Goal: Task Accomplishment & Management: Manage account settings

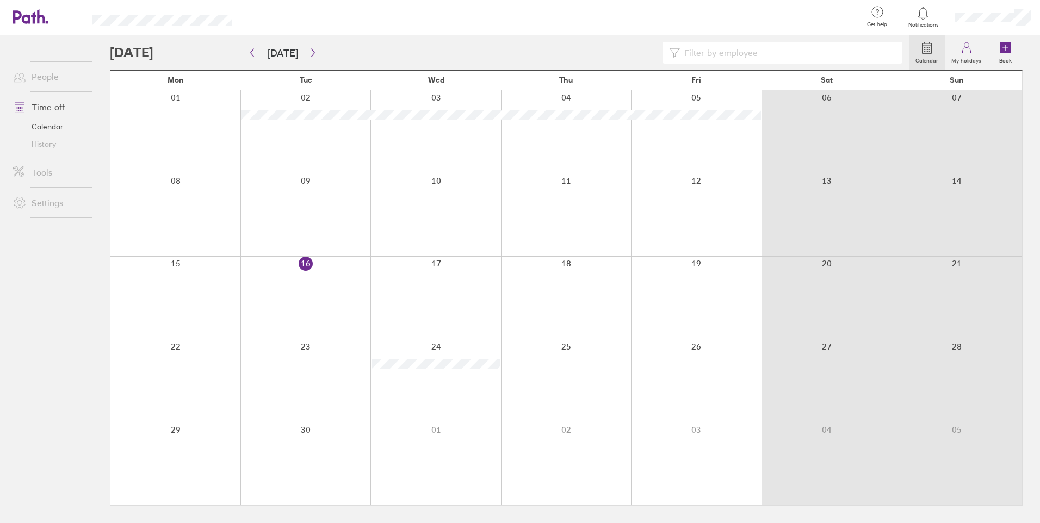
click at [424, 380] on div at bounding box center [435, 380] width 131 height 83
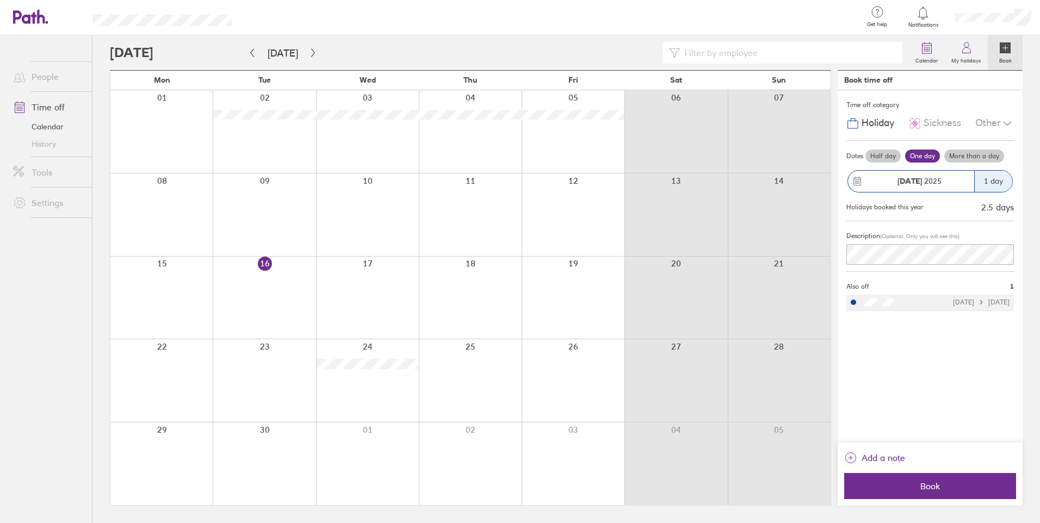
click at [410, 412] on div at bounding box center [367, 380] width 103 height 83
click at [632, 364] on div at bounding box center [676, 380] width 103 height 83
click at [306, 54] on button "button" at bounding box center [313, 53] width 14 height 18
click at [357, 212] on div at bounding box center [367, 215] width 103 height 83
click at [372, 189] on div at bounding box center [367, 215] width 103 height 83
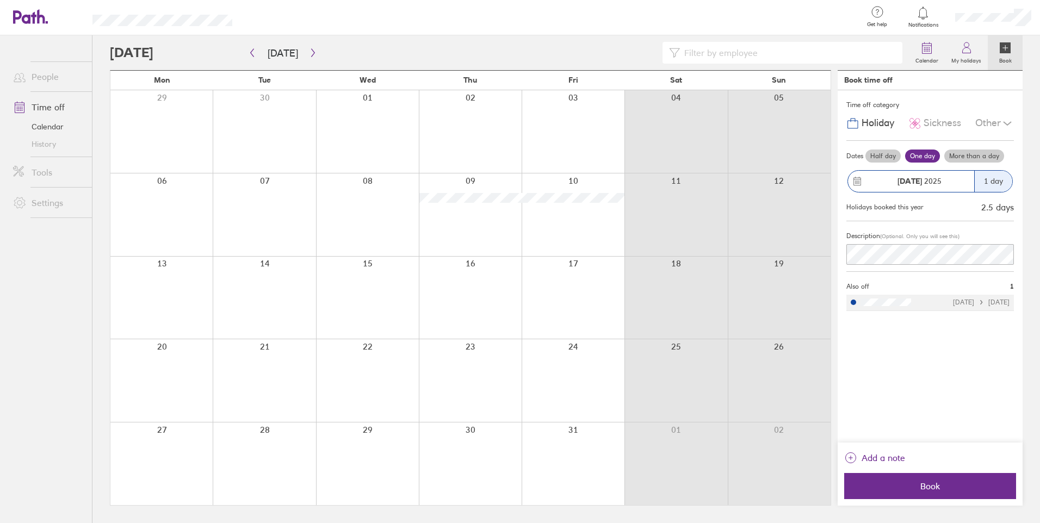
click at [358, 184] on div at bounding box center [367, 215] width 103 height 83
click at [358, 174] on div at bounding box center [367, 215] width 103 height 83
click at [371, 182] on div at bounding box center [367, 215] width 103 height 83
click at [874, 157] on label "Half day" at bounding box center [883, 156] width 35 height 13
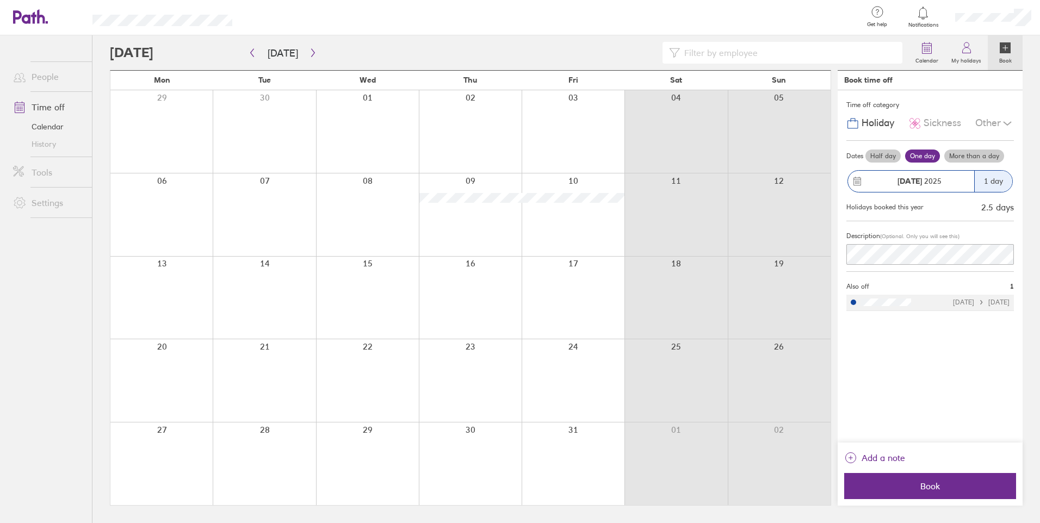
click at [0, 0] on input "Half day" at bounding box center [0, 0] width 0 height 0
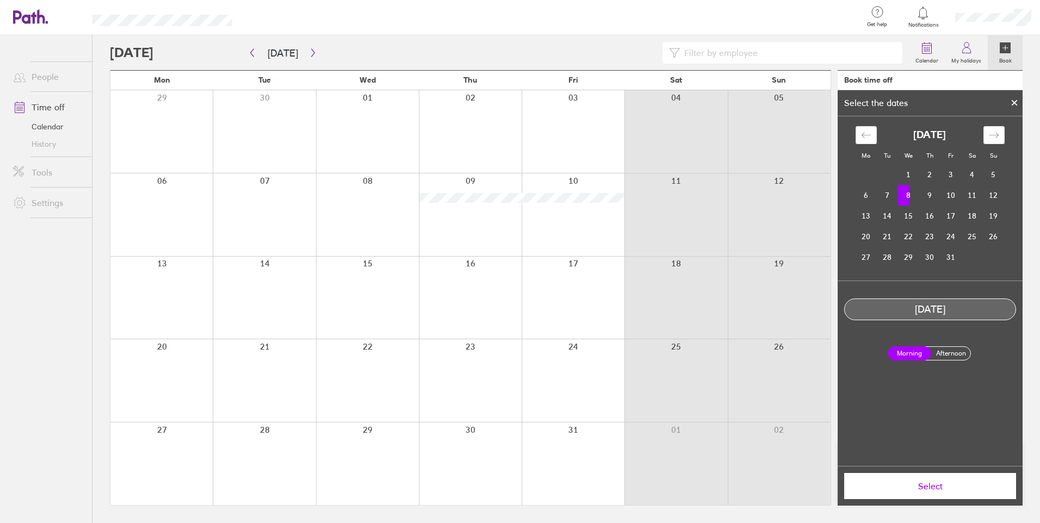
click at [949, 354] on label "Afternoon" at bounding box center [951, 353] width 44 height 13
click at [0, 0] on input "Afternoon" at bounding box center [0, 0] width 0 height 0
click at [932, 487] on span "Select" at bounding box center [930, 486] width 157 height 10
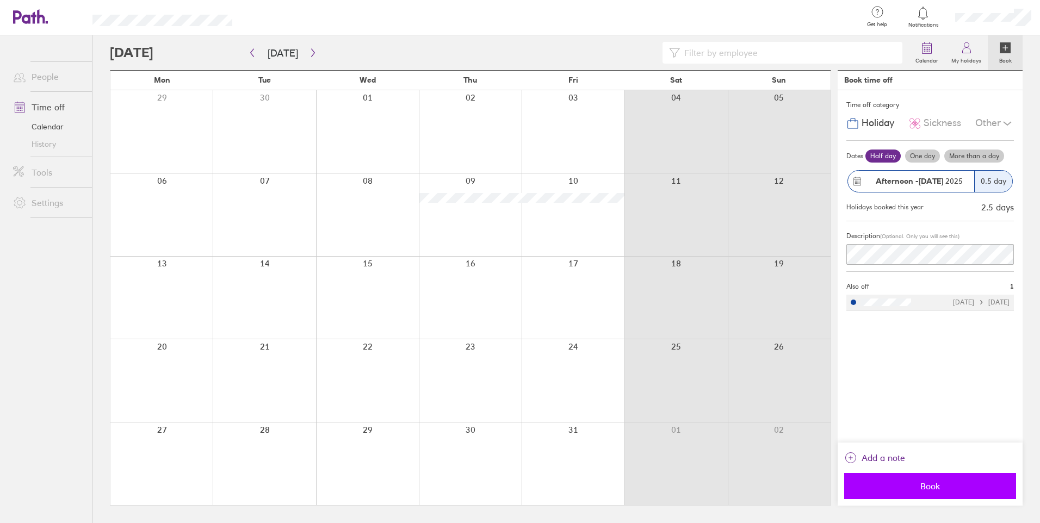
click at [950, 485] on span "Book" at bounding box center [930, 486] width 157 height 10
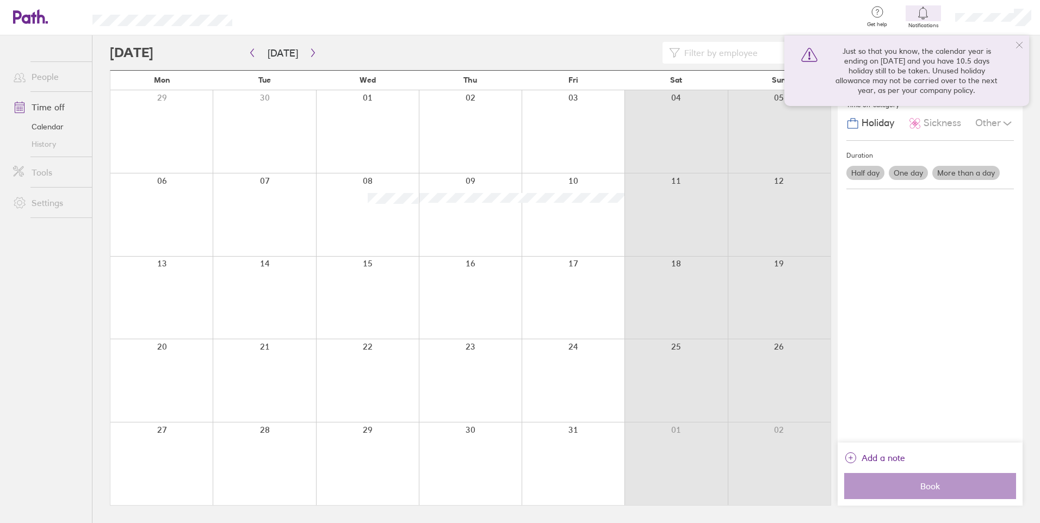
click at [1019, 45] on icon at bounding box center [1019, 45] width 9 height 9
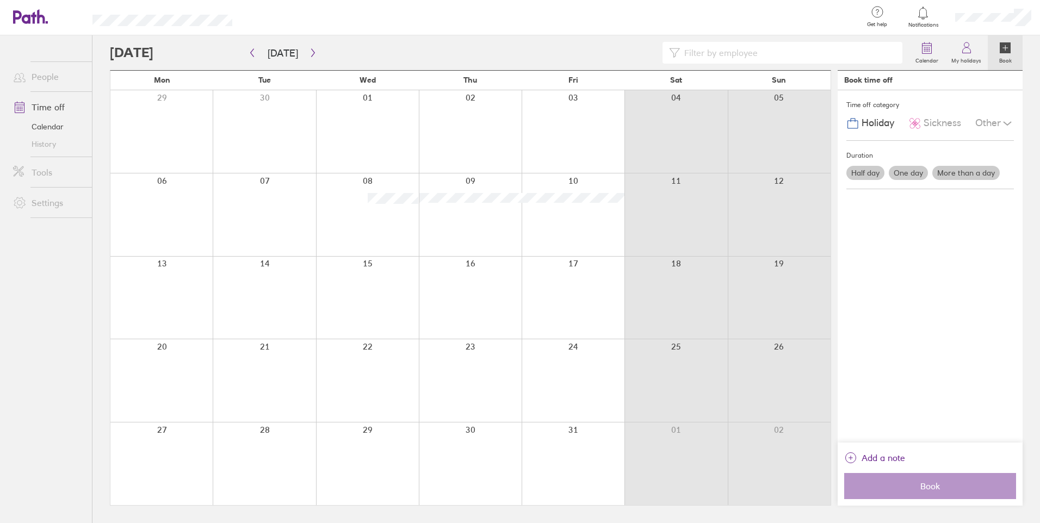
click at [1031, 83] on div "Calendar My holidays Book [DATE] [DATE] Mon Tue Wed Thu Fri Sat Sun 29 30 01 02…" at bounding box center [566, 279] width 948 height 488
click at [921, 17] on icon at bounding box center [923, 13] width 9 height 13
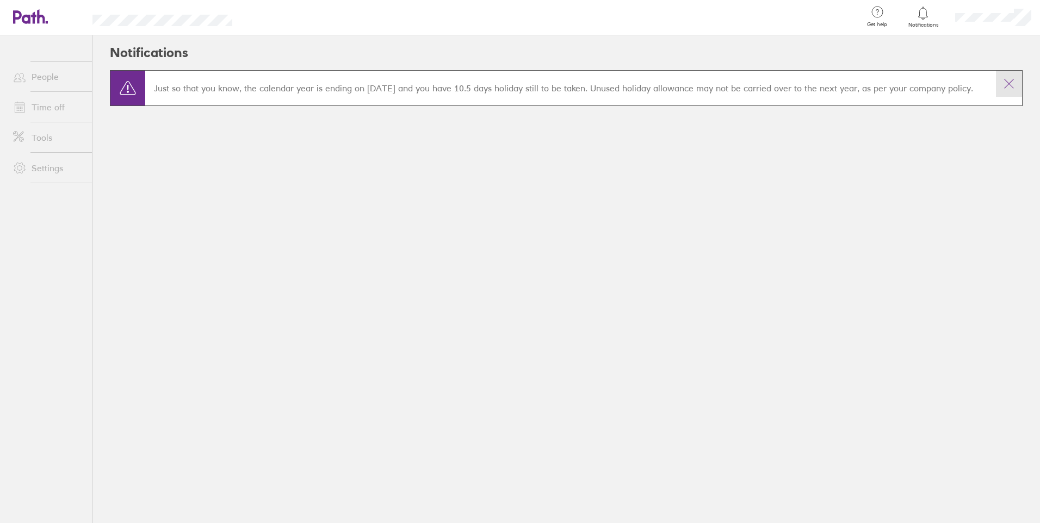
click at [1010, 85] on icon at bounding box center [1009, 83] width 9 height 9
click at [51, 81] on link "People" at bounding box center [48, 77] width 88 height 22
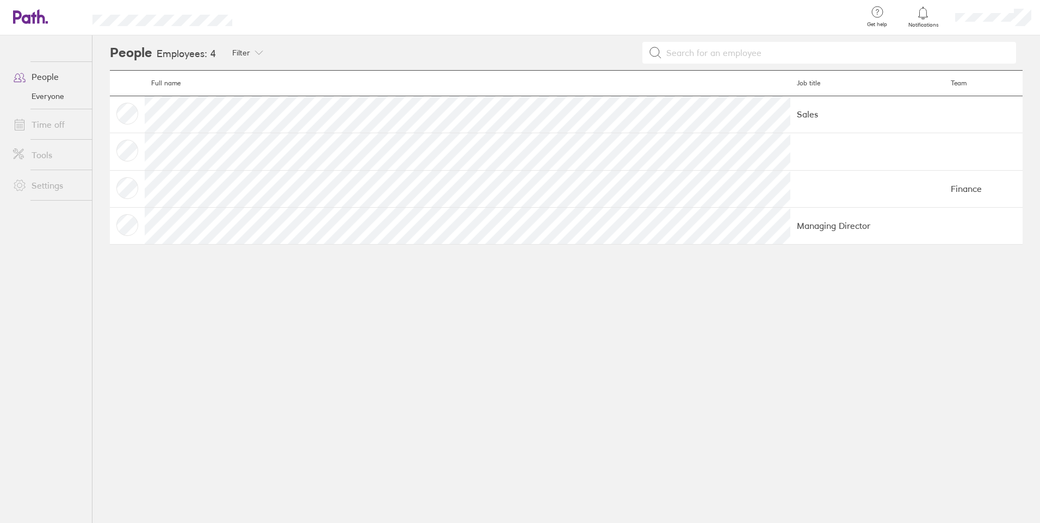
click at [55, 128] on link "Time off" at bounding box center [48, 125] width 88 height 22
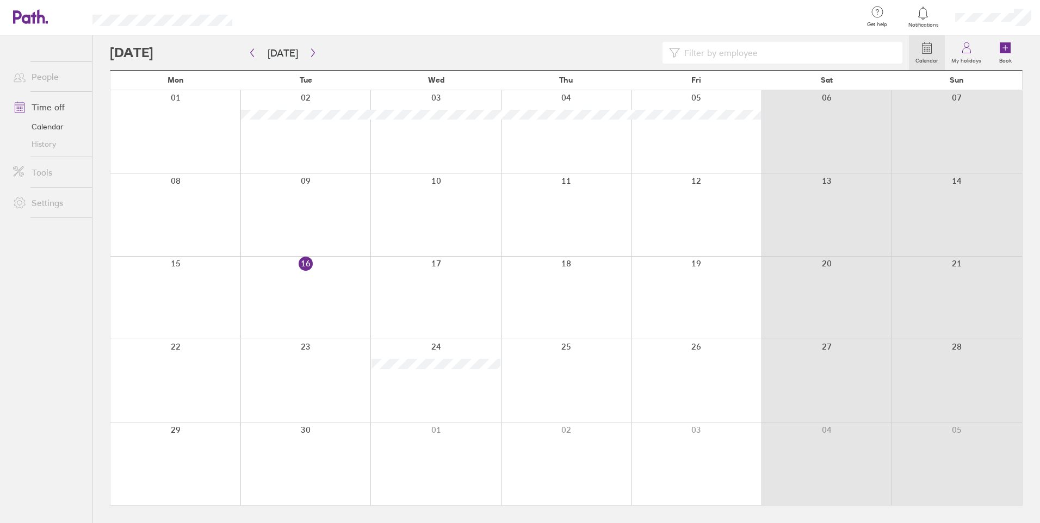
click at [103, 258] on div "Calendar My holidays Book [DATE] [DATE] Mon Tue Wed Thu Fri Sat Sun 01 02 03 04…" at bounding box center [566, 279] width 948 height 488
click at [94, 23] on header "Get help FAQs Contact us Notifications My profile Sign out" at bounding box center [520, 17] width 1040 height 35
click at [399, 23] on div at bounding box center [552, 17] width 605 height 35
click at [48, 77] on link "People" at bounding box center [48, 77] width 88 height 22
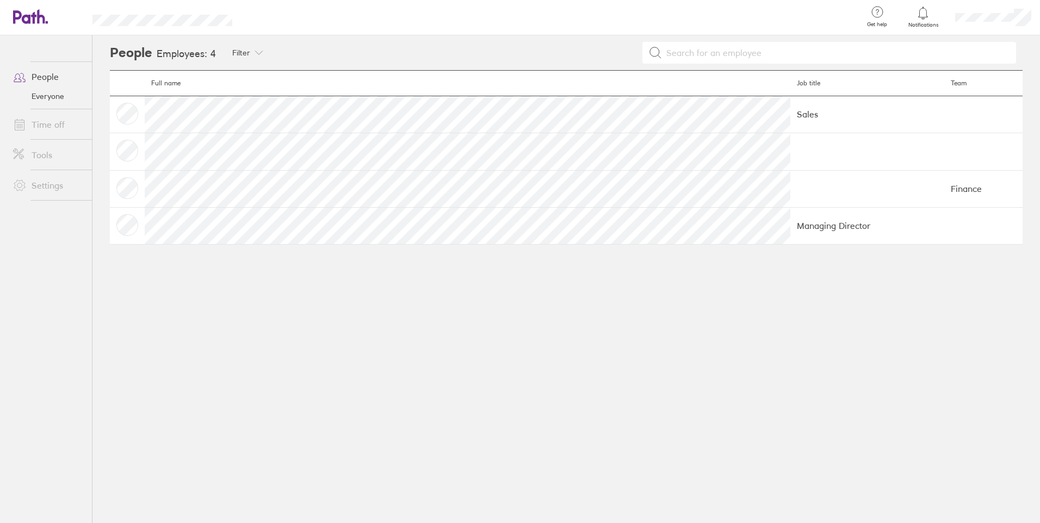
click at [290, 331] on main "Full name Job title Team Sales Finance Managing Director" at bounding box center [566, 296] width 913 height 453
click at [59, 77] on link "People" at bounding box center [48, 77] width 88 height 22
click at [46, 98] on link "Everyone" at bounding box center [48, 96] width 88 height 17
click at [22, 75] on icon at bounding box center [19, 76] width 13 height 13
click at [39, 96] on link "Everyone" at bounding box center [48, 96] width 88 height 17
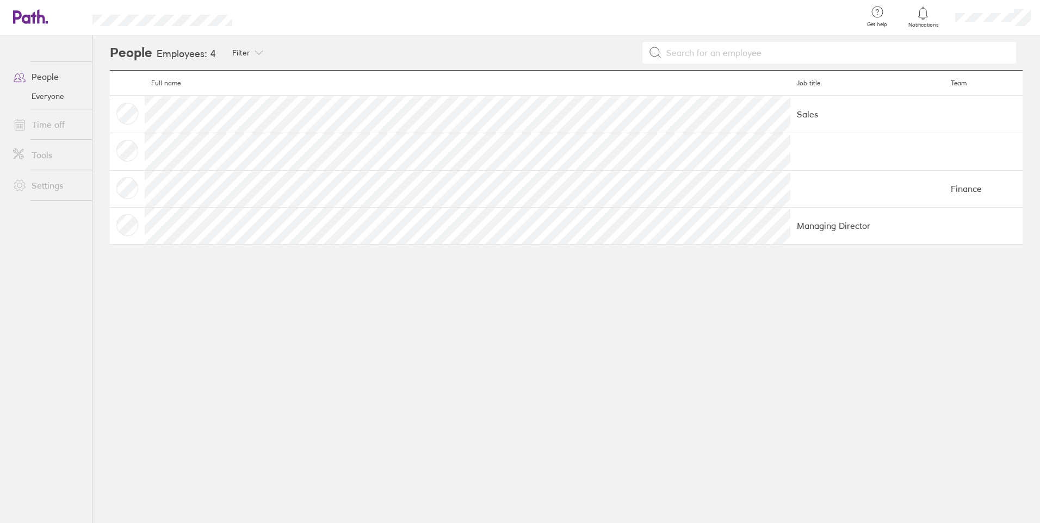
click at [47, 130] on link "Time off" at bounding box center [48, 125] width 88 height 22
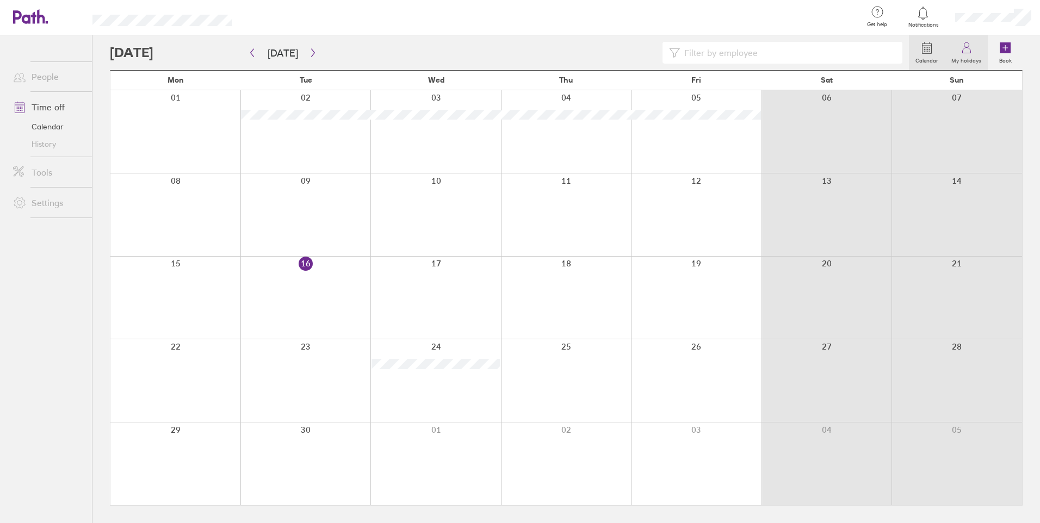
click at [962, 40] on link "My holidays" at bounding box center [966, 52] width 43 height 35
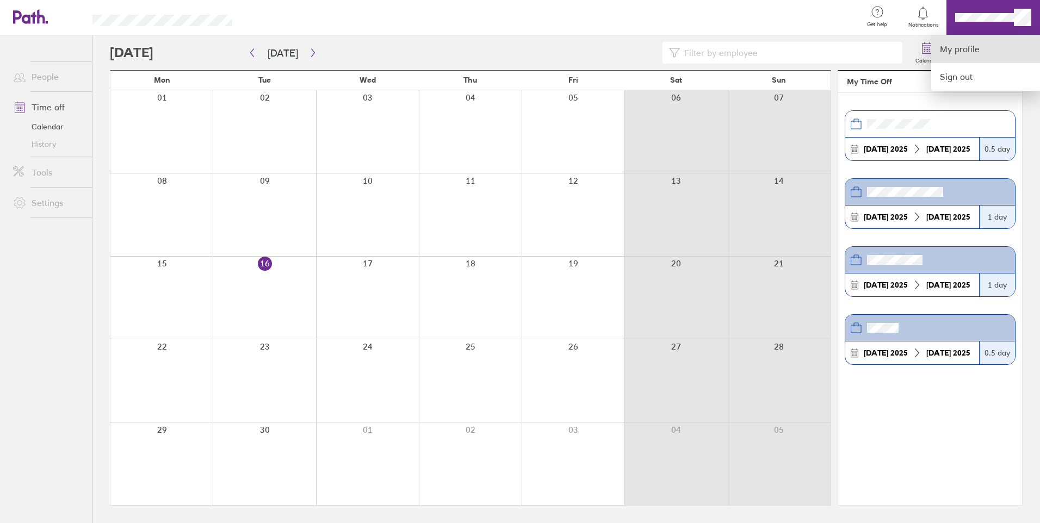
click at [967, 55] on link "My profile" at bounding box center [985, 49] width 109 height 28
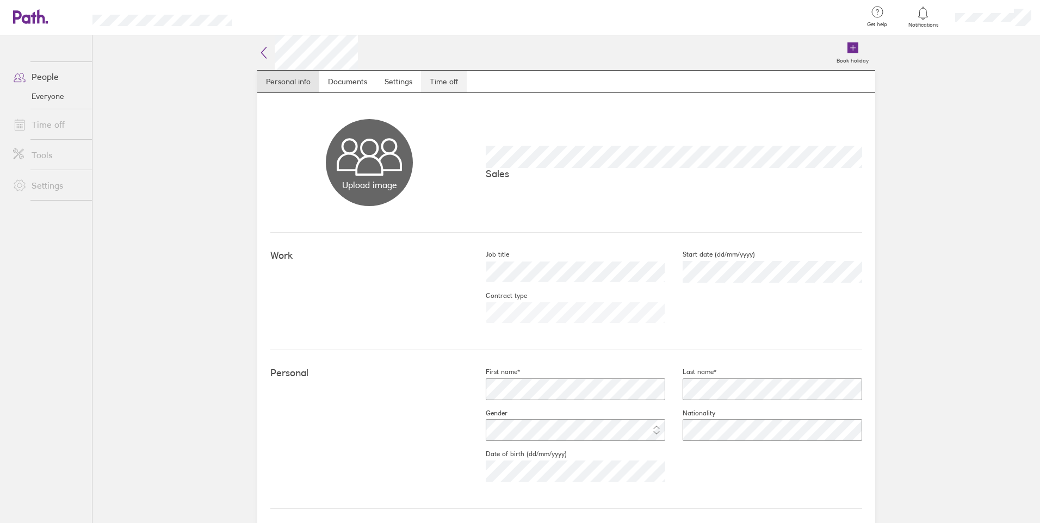
click at [435, 79] on link "Time off" at bounding box center [444, 82] width 46 height 22
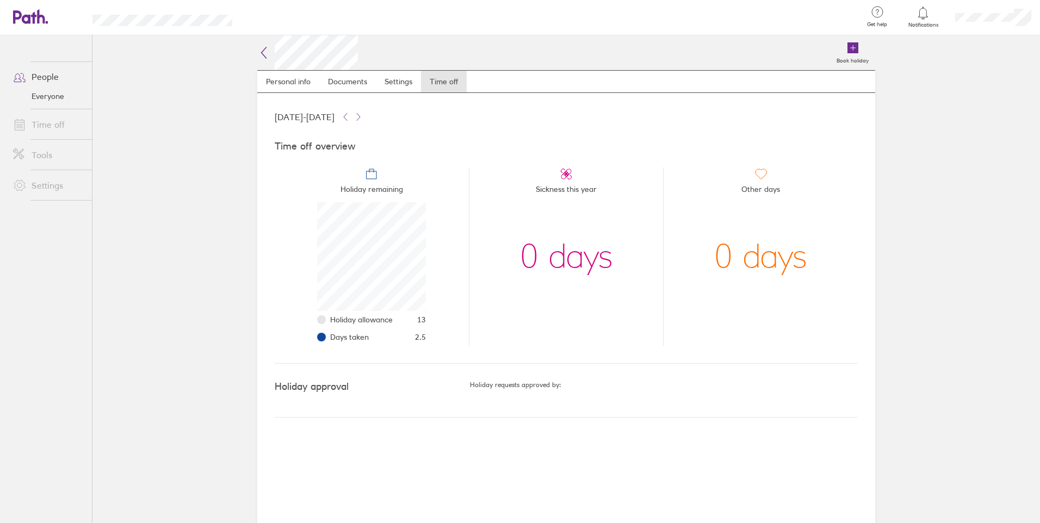
scroll to position [109, 109]
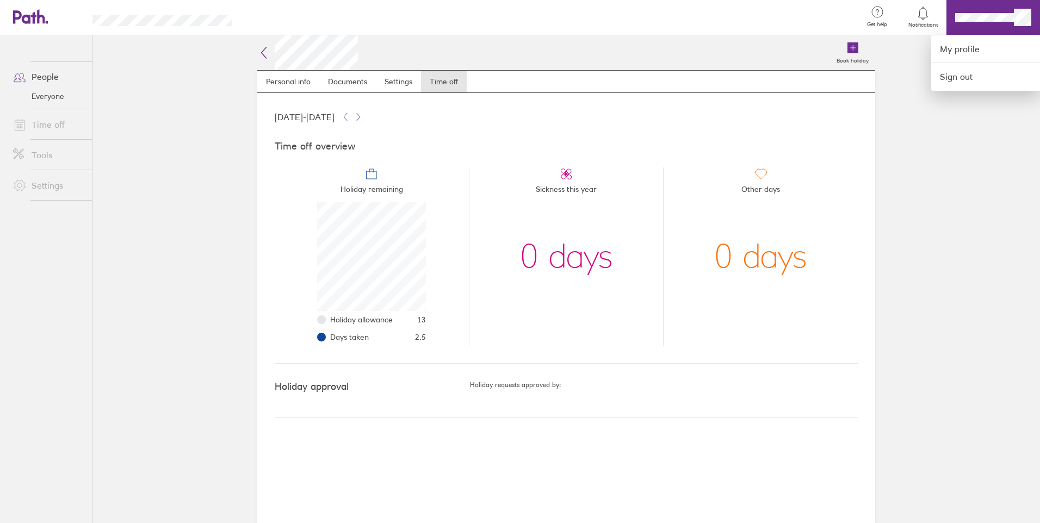
click at [42, 98] on div at bounding box center [520, 261] width 1040 height 523
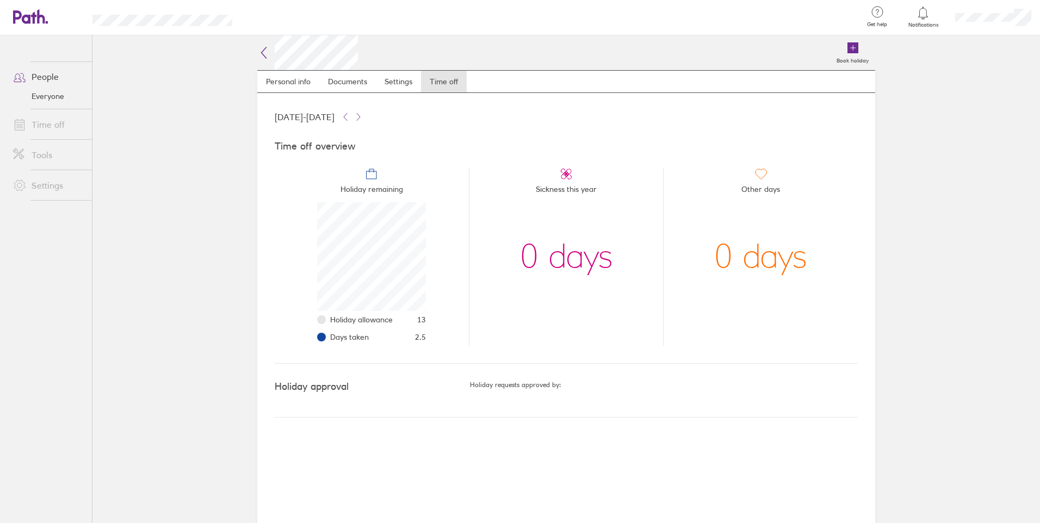
click at [43, 117] on link "Time off" at bounding box center [48, 125] width 88 height 22
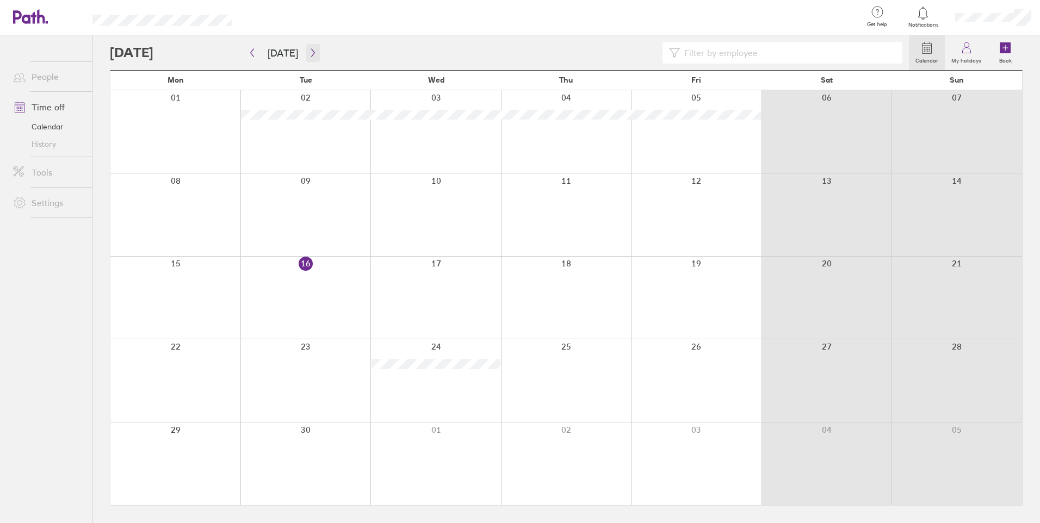
click at [309, 55] on icon "button" at bounding box center [313, 52] width 8 height 9
click at [249, 63] on div "Calendar My holidays Book [DATE] [DATE] Mon Tue Wed Thu Fri Sat Sun 01 02 03 04…" at bounding box center [566, 279] width 948 height 488
click at [252, 58] on button "button" at bounding box center [252, 53] width 14 height 18
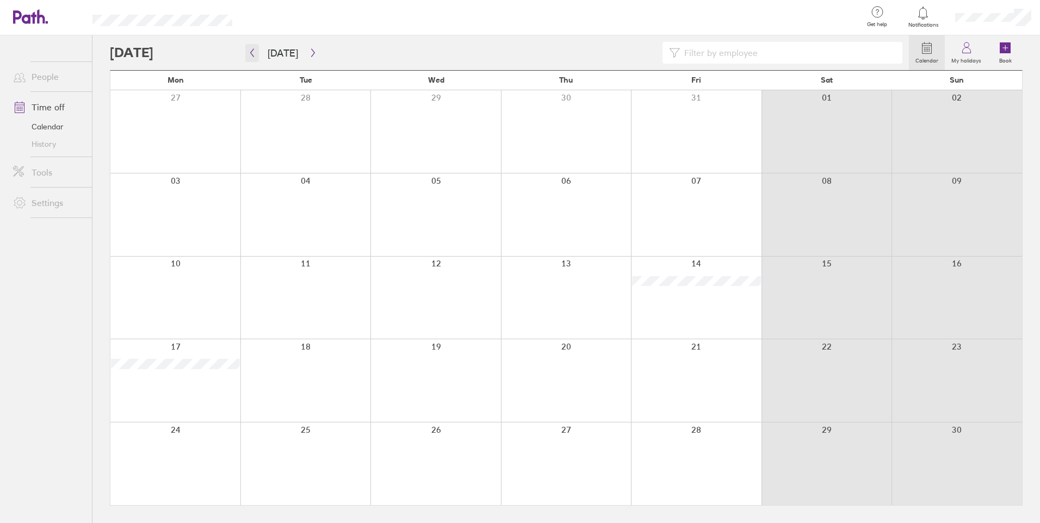
click at [252, 58] on button "button" at bounding box center [252, 53] width 14 height 18
